Goal: Find contact information: Find contact information

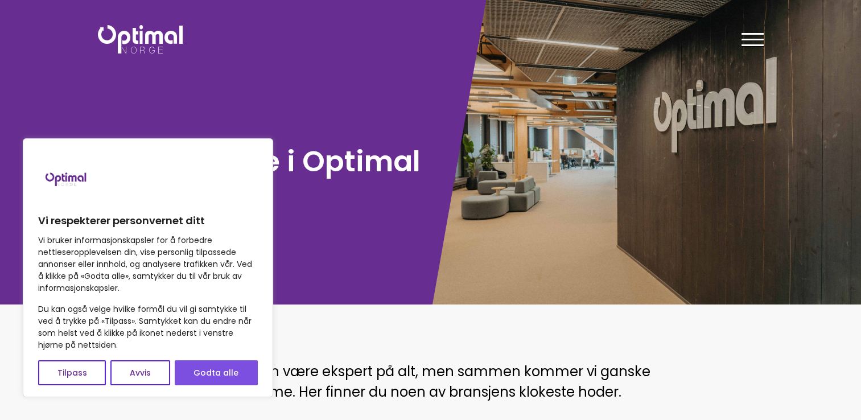
click at [251, 365] on button "Godta alle" at bounding box center [216, 372] width 83 height 25
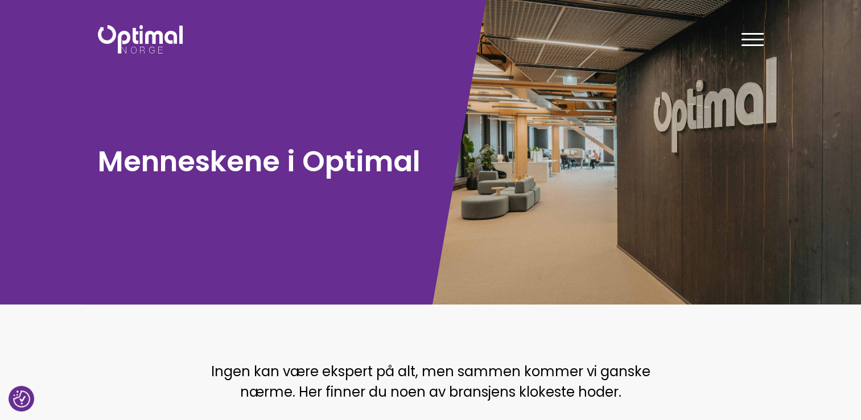
checkbox input "true"
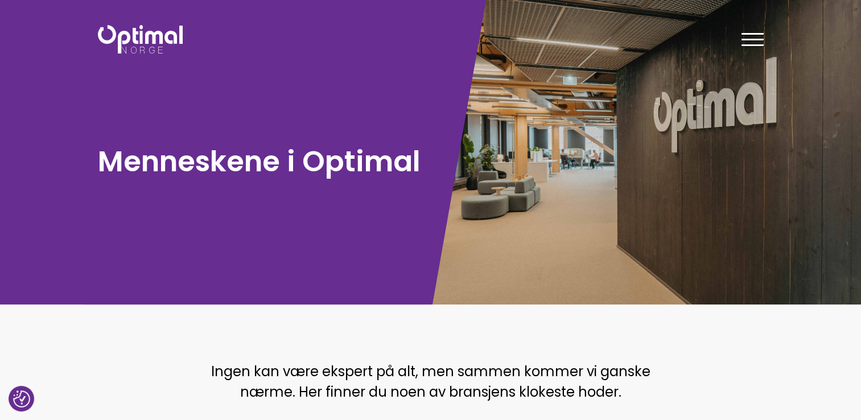
click at [754, 32] on div at bounding box center [753, 41] width 22 height 28
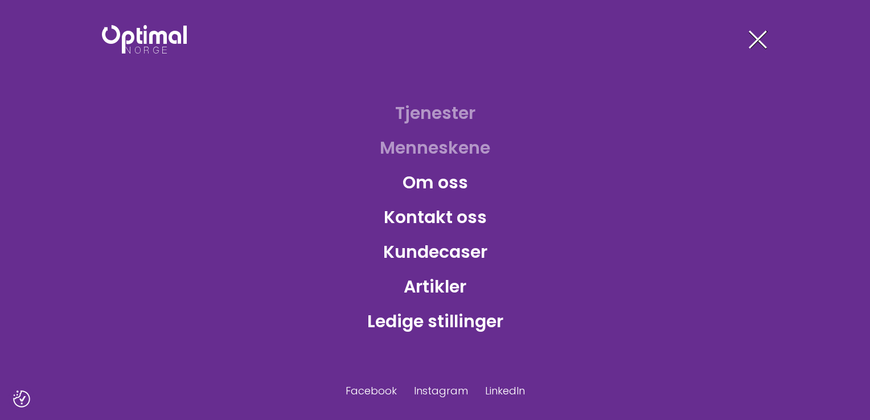
click at [431, 108] on link "Tjenester" at bounding box center [435, 112] width 98 height 37
click at [455, 220] on link "Kontakt oss" at bounding box center [435, 217] width 121 height 37
click at [460, 145] on link "Menneskene" at bounding box center [435, 147] width 129 height 37
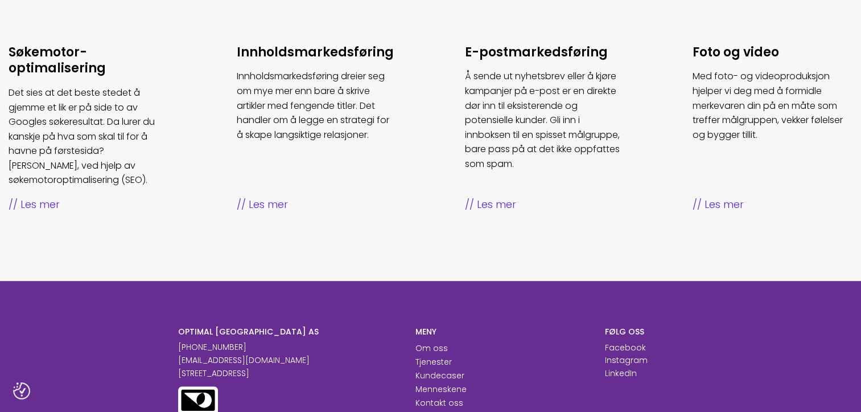
scroll to position [719, 0]
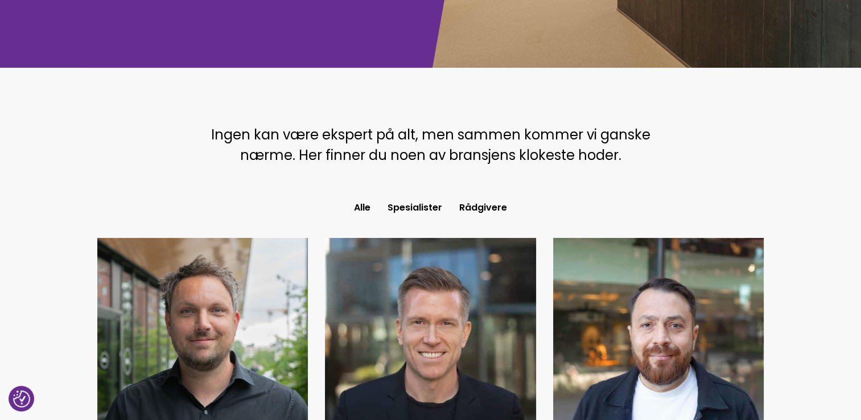
scroll to position [509, 0]
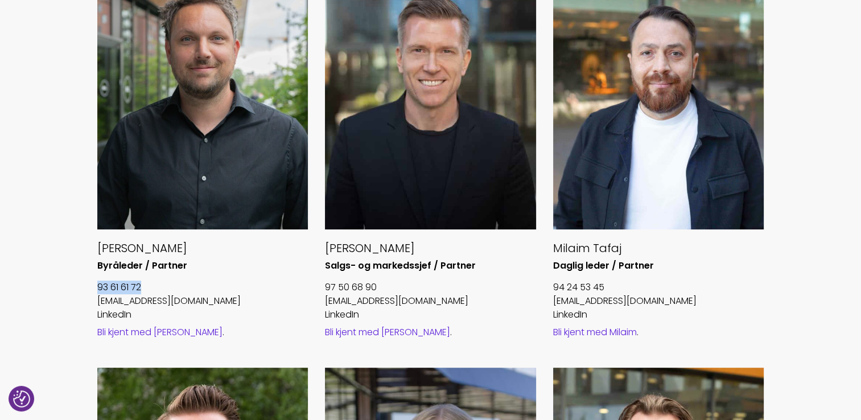
drag, startPoint x: 157, startPoint y: 287, endPoint x: 94, endPoint y: 283, distance: 63.3
click at [94, 283] on div "Håvard Foss Aamodt Byråleder / Partner 93 61 61 72 havard@optimalnorge.no Linke…" at bounding box center [203, 167] width 228 height 402
copy link "93 61 61 72"
drag, startPoint x: 225, startPoint y: 305, endPoint x: 96, endPoint y: 296, distance: 129.5
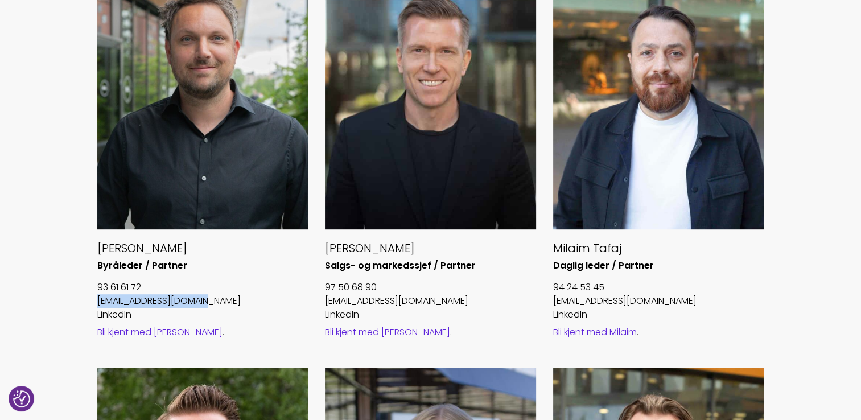
click at [96, 296] on div "Håvard Foss Aamodt Byråleder / Partner 93 61 61 72 havard@optimalnorge.no Linke…" at bounding box center [203, 167] width 228 height 402
copy link "havard@optimalnorge.no"
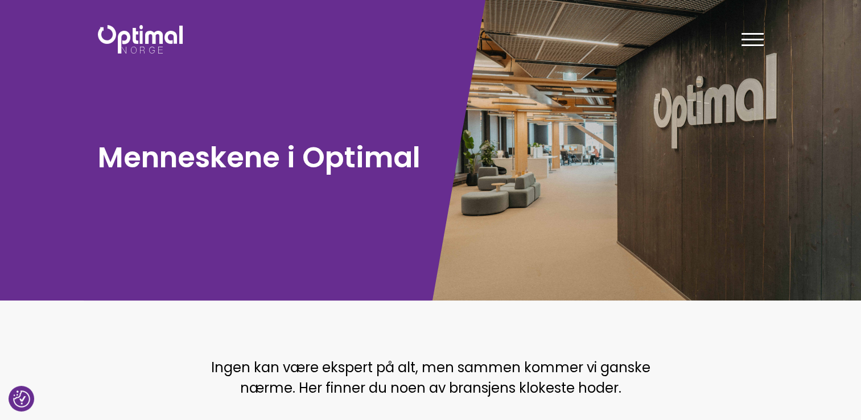
scroll to position [0, 0]
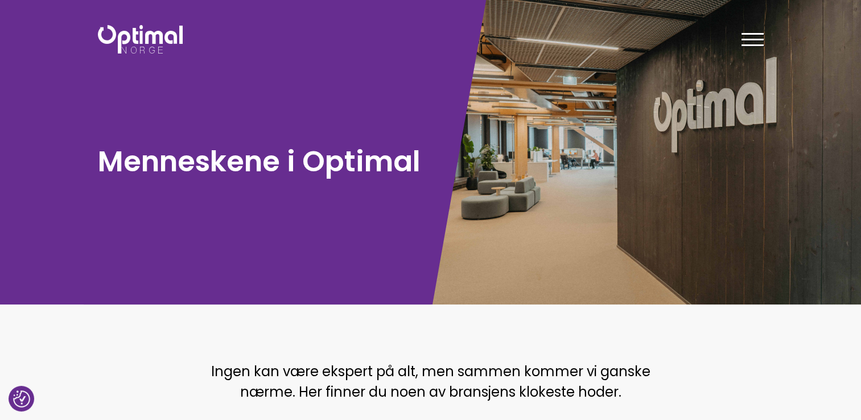
click at [135, 50] on img at bounding box center [140, 39] width 85 height 28
